Goal: Information Seeking & Learning: Learn about a topic

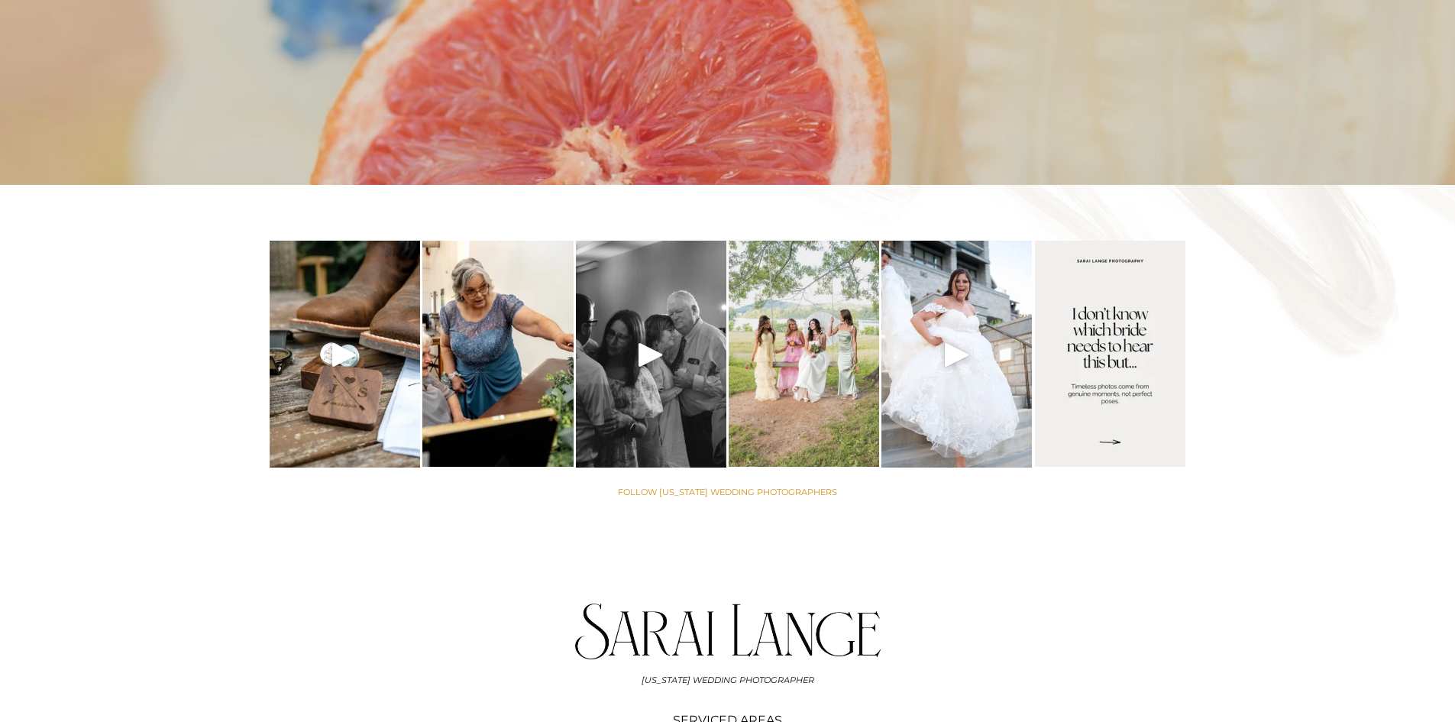
scroll to position [6159, 0]
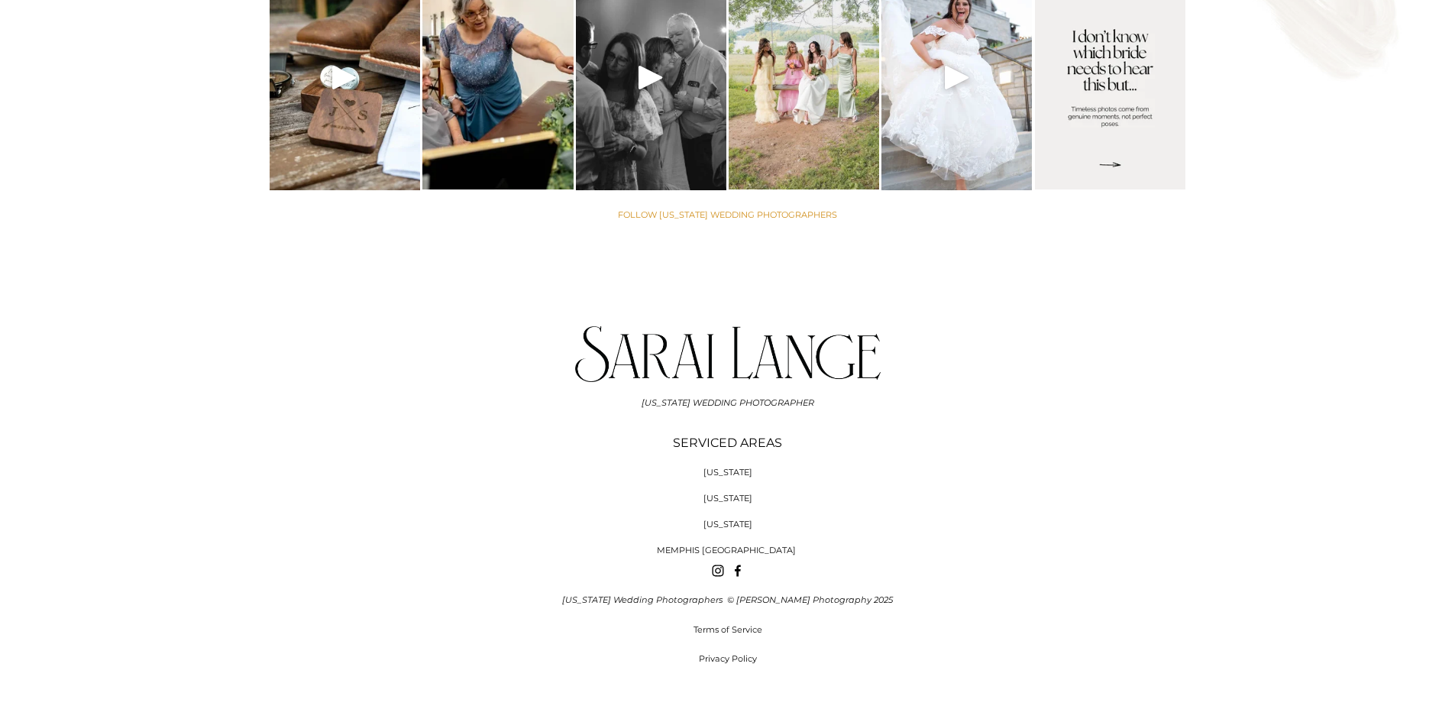
click at [732, 545] on span "MEMPHIS [GEOGRAPHIC_DATA]" at bounding box center [726, 550] width 139 height 11
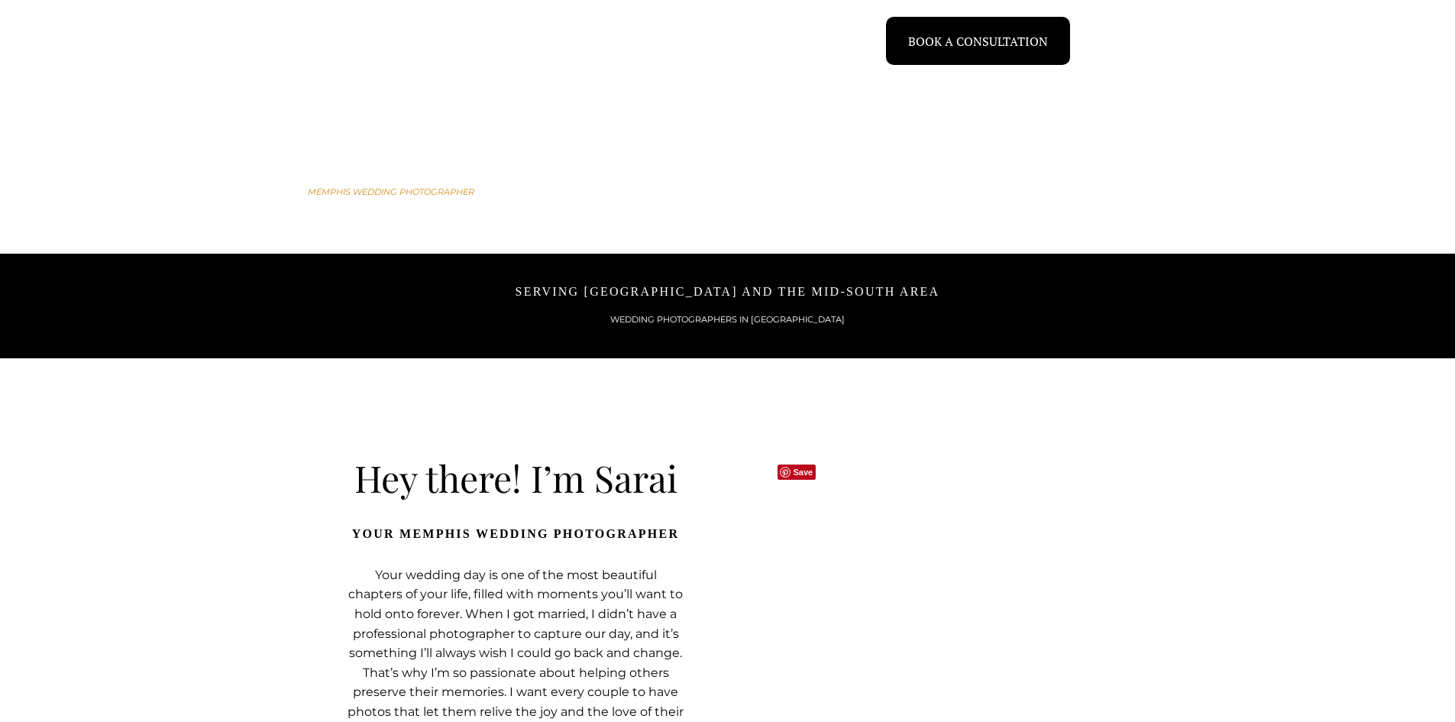
scroll to position [2062, 0]
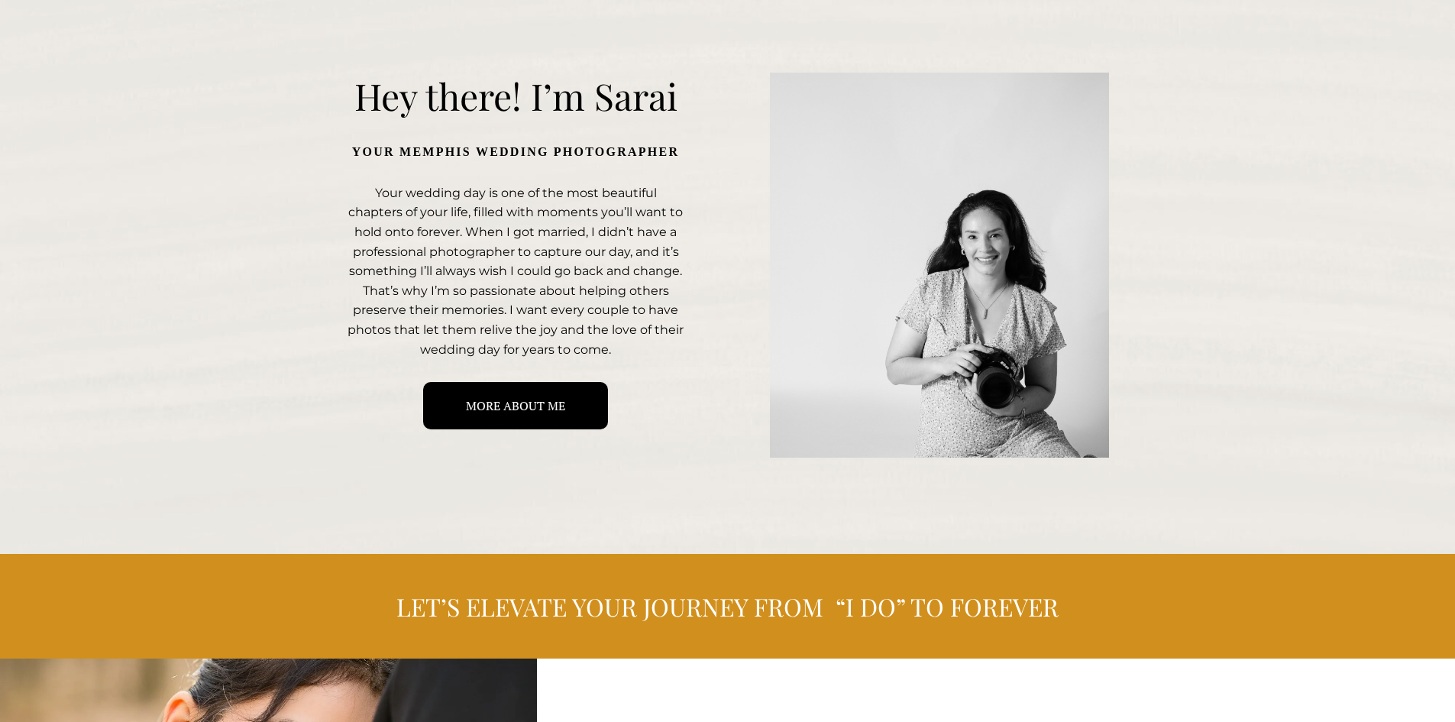
drag, startPoint x: 1452, startPoint y: 292, endPoint x: 1454, endPoint y: 327, distance: 35.2
click at [1452, 339] on div "Hey there! I’m Sarai Your MEMPHIS wedding Photographer Your wedding day is one …" at bounding box center [727, 265] width 1455 height 385
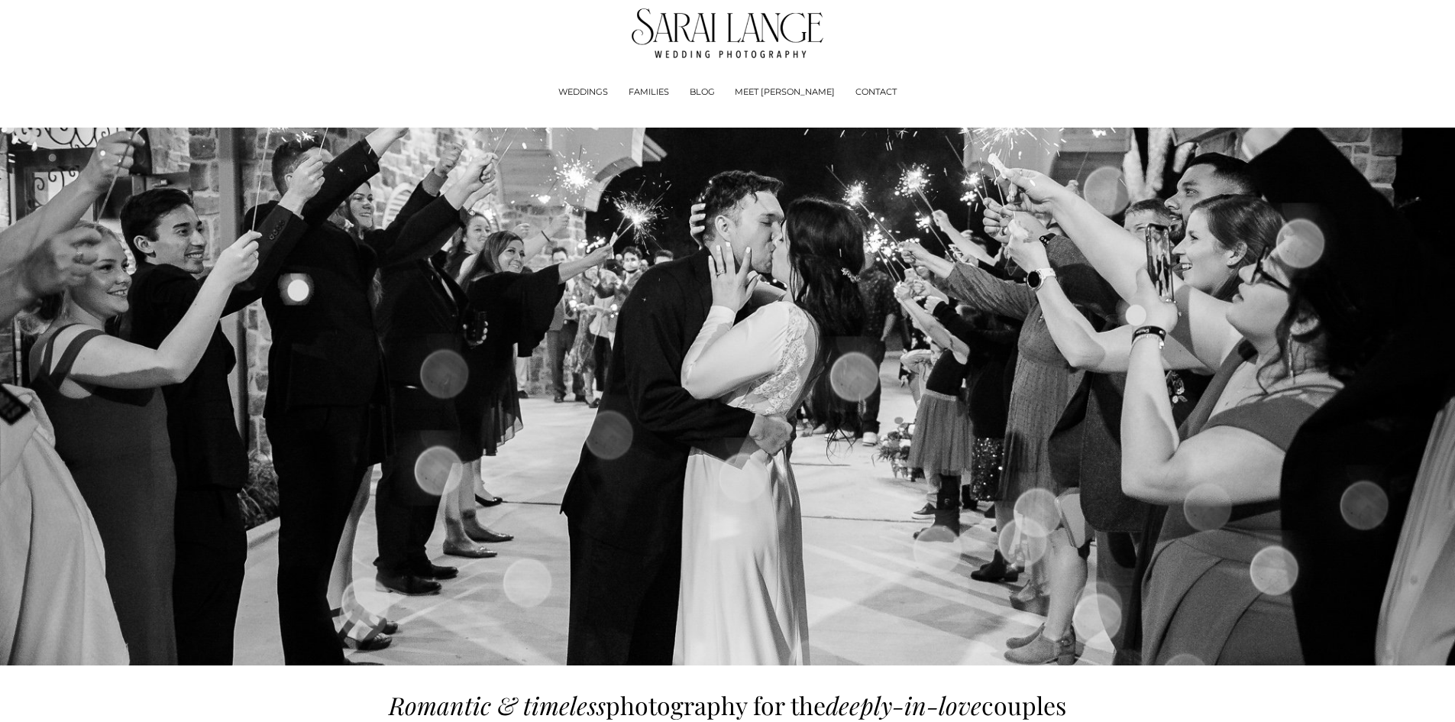
scroll to position [0, 0]
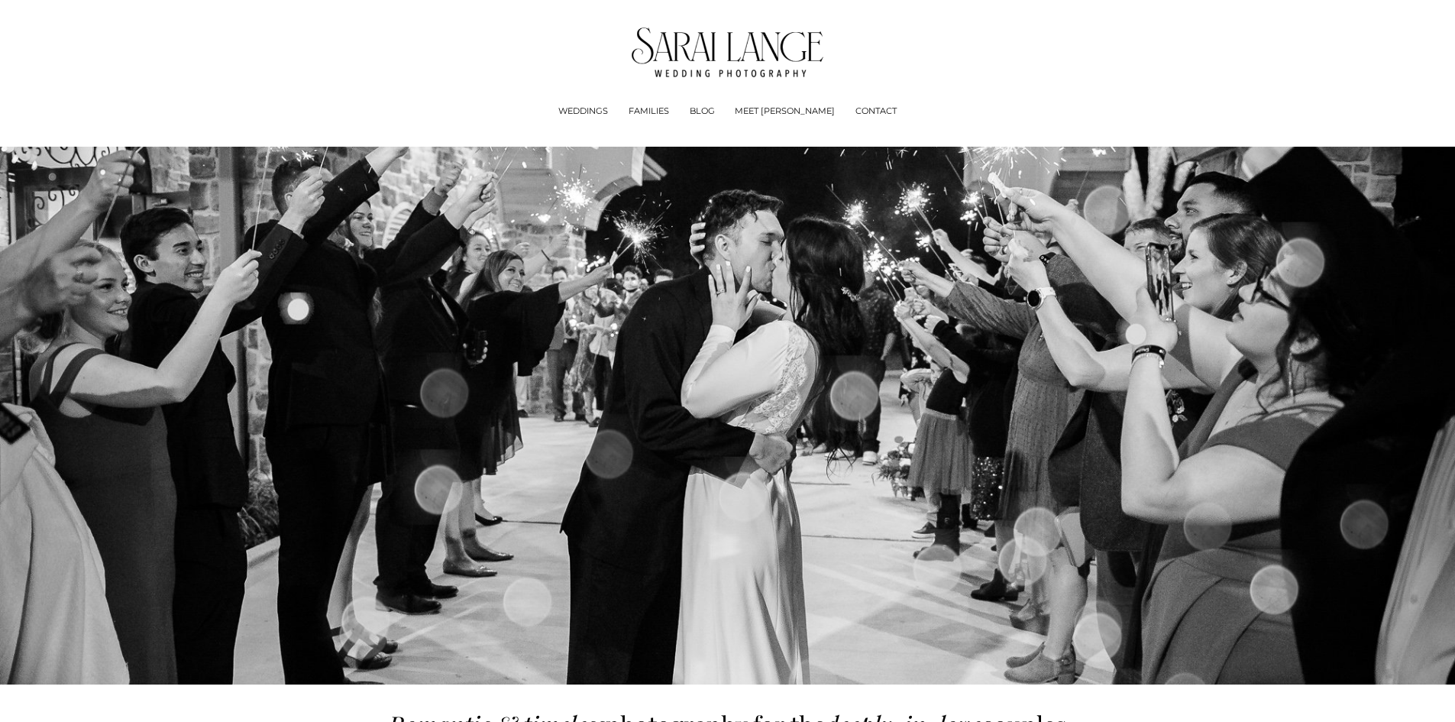
click at [0, 0] on span "Experience + Pricing" at bounding box center [0, 0] width 0 height 0
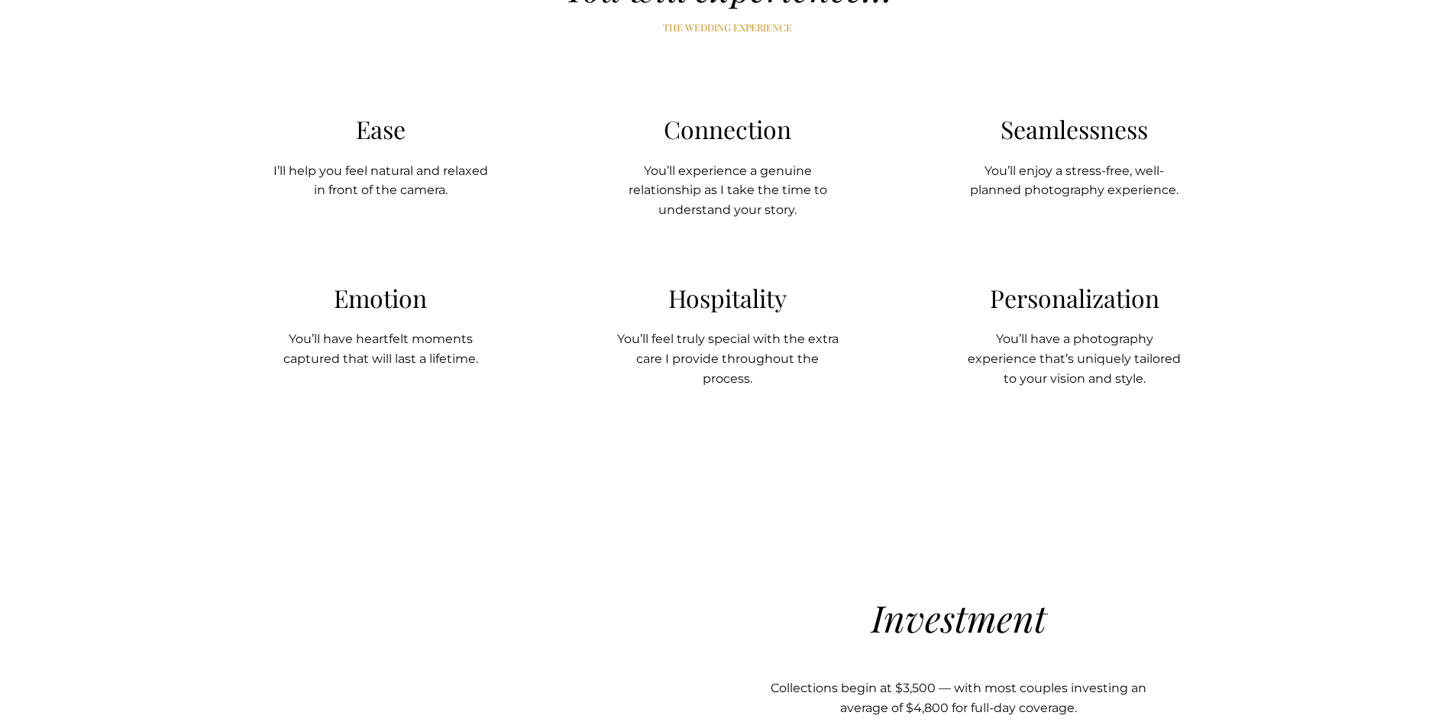
scroll to position [1222, 0]
